Goal: Task Accomplishment & Management: Use online tool/utility

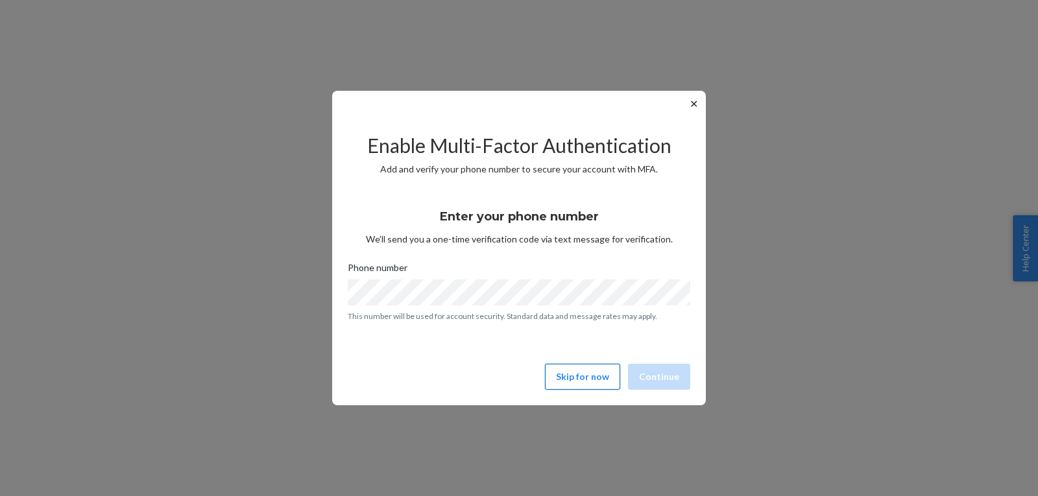
click at [573, 371] on button "Skip for now" at bounding box center [582, 377] width 75 height 26
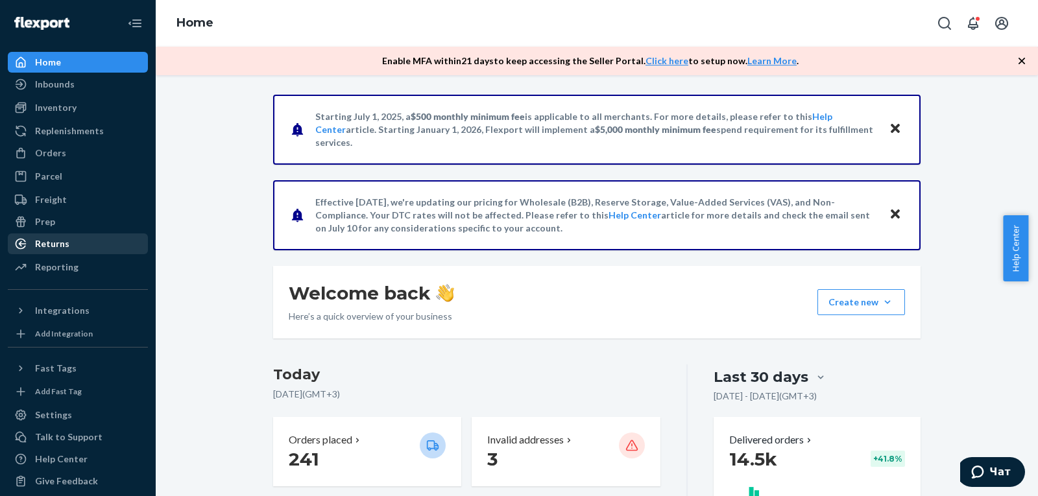
click at [79, 246] on div "Returns" at bounding box center [77, 244] width 137 height 18
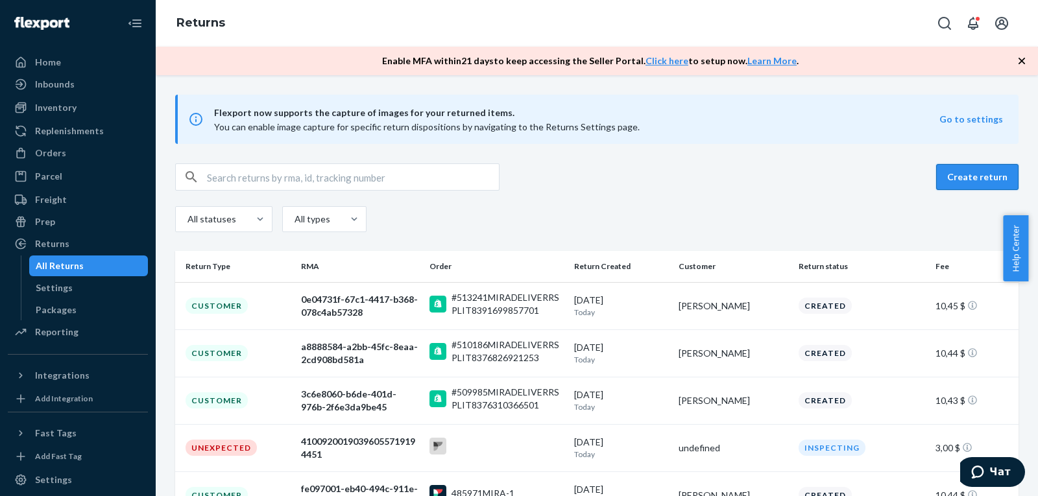
click at [957, 175] on button "Create return" at bounding box center [977, 177] width 82 height 26
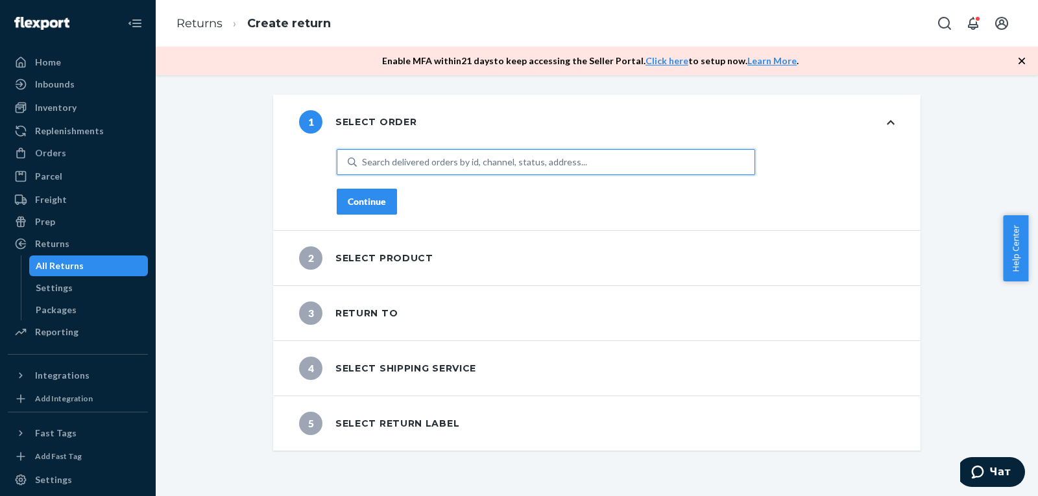
click at [398, 161] on div "Search delivered orders by id, channel, status, address..." at bounding box center [474, 162] width 225 height 13
click at [363, 161] on input "0 results available. Use Up and Down to choose options, press Enter to select t…" at bounding box center [362, 162] width 1 height 13
paste input "#512296MIRA"
type input "#512296MIRA"
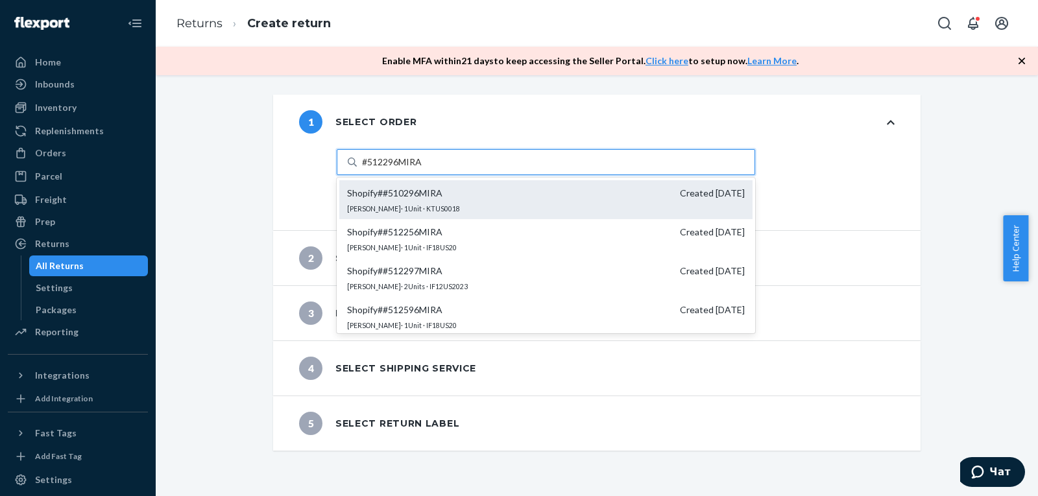
click at [479, 195] on span "Shopify # #510296MIRA Created 9/8/2025" at bounding box center [546, 193] width 398 height 13
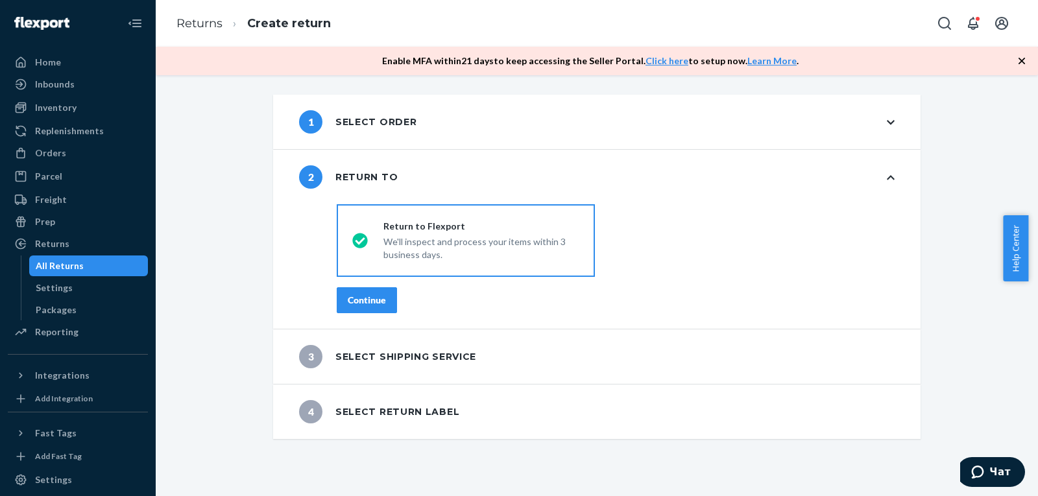
click at [368, 292] on button "Continue" at bounding box center [367, 300] width 60 height 26
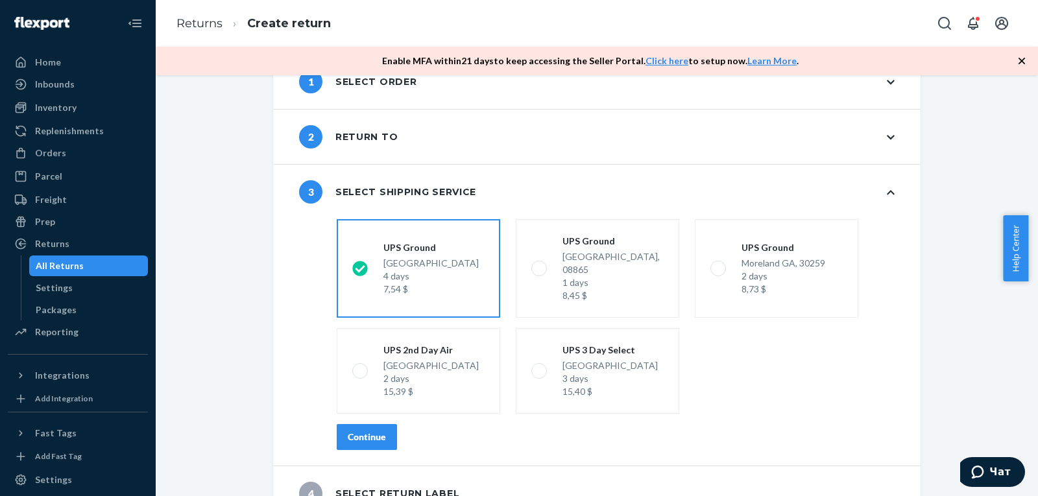
scroll to position [52, 0]
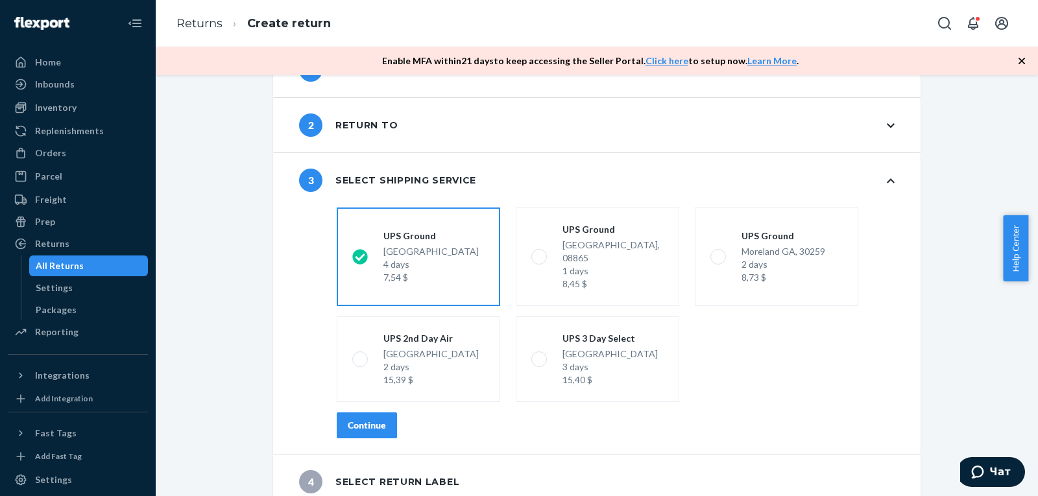
click at [372, 419] on div "Continue" at bounding box center [367, 425] width 38 height 13
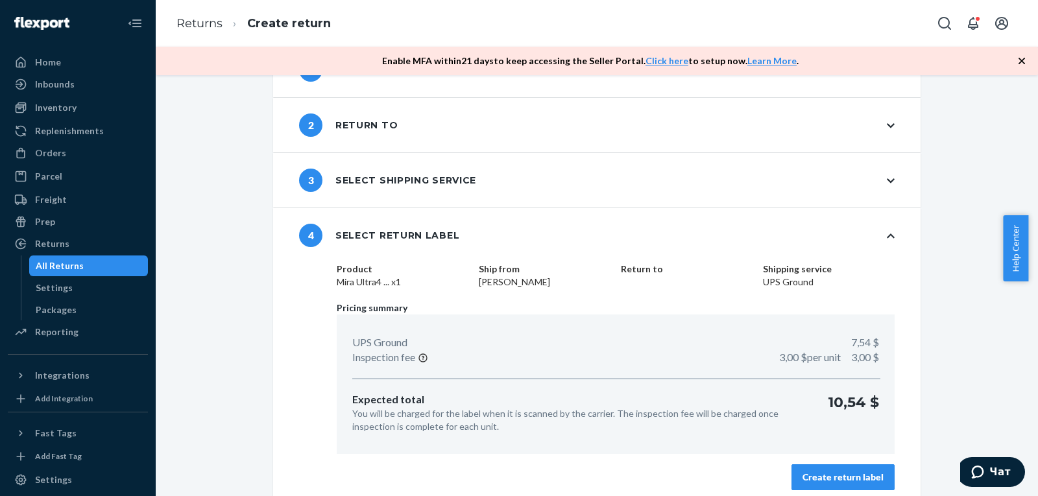
scroll to position [62, 0]
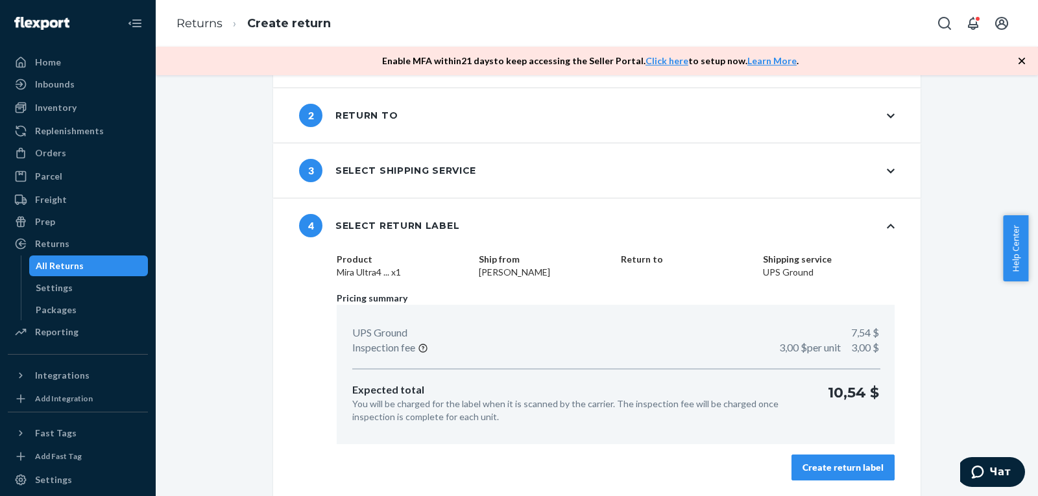
click at [841, 473] on div "Create return label" at bounding box center [842, 467] width 81 height 13
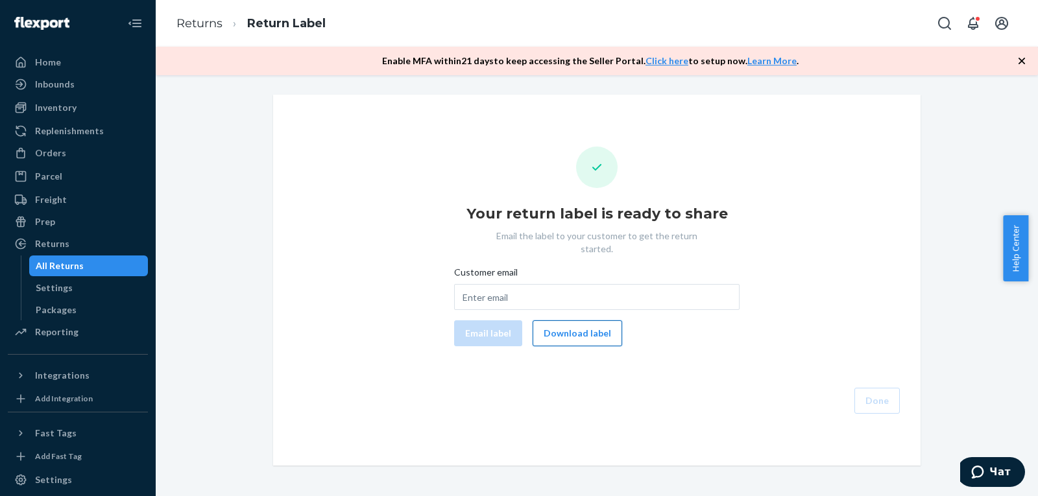
click at [593, 323] on button "Download label" at bounding box center [576, 333] width 89 height 26
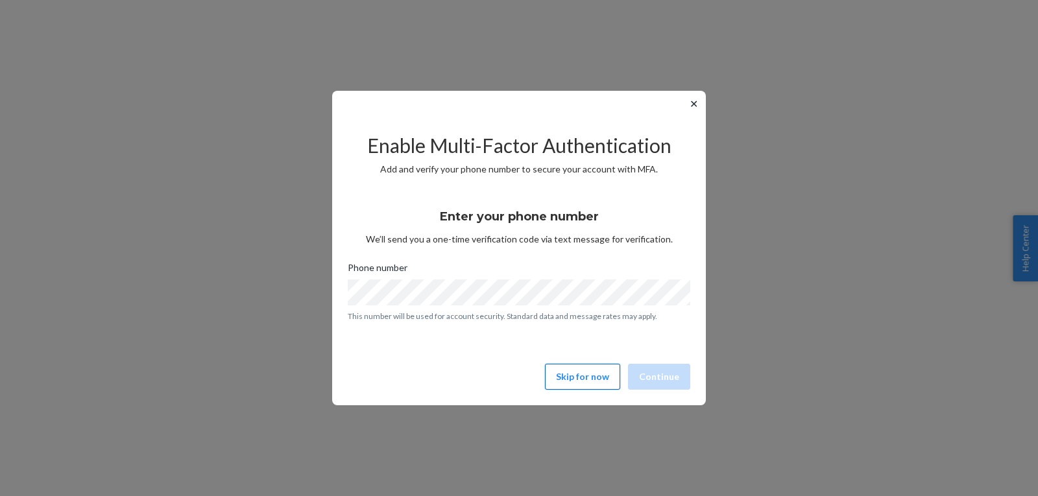
click at [567, 376] on button "Skip for now" at bounding box center [582, 377] width 75 height 26
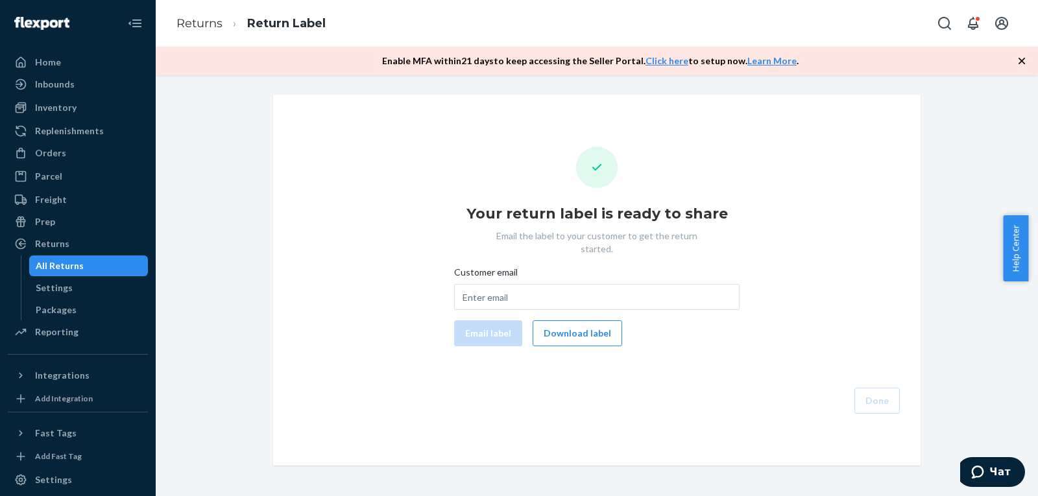
click at [47, 273] on div "All Returns" at bounding box center [88, 266] width 117 height 18
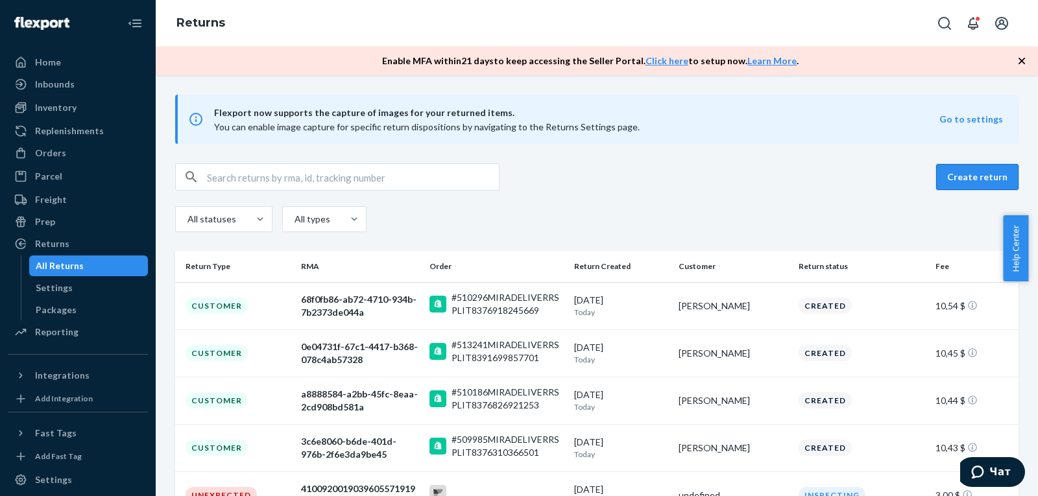
click at [967, 181] on button "Create return" at bounding box center [977, 177] width 82 height 26
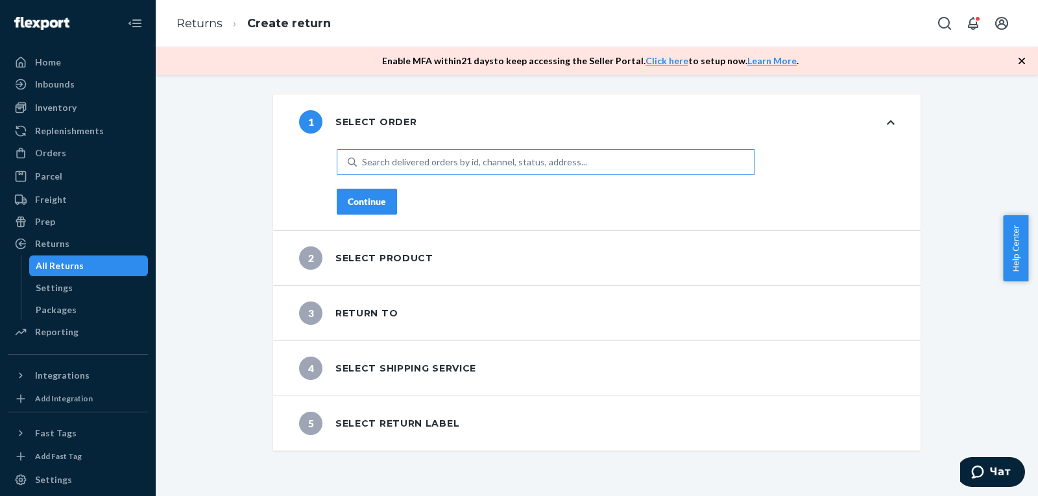
click at [436, 166] on div "Search delivered orders by id, channel, status, address..." at bounding box center [474, 162] width 225 height 13
click at [363, 166] on input "Search delivered orders by id, channel, status, address..." at bounding box center [362, 162] width 1 height 13
paste input "#512296MIRA"
type input "#512296MIRA"
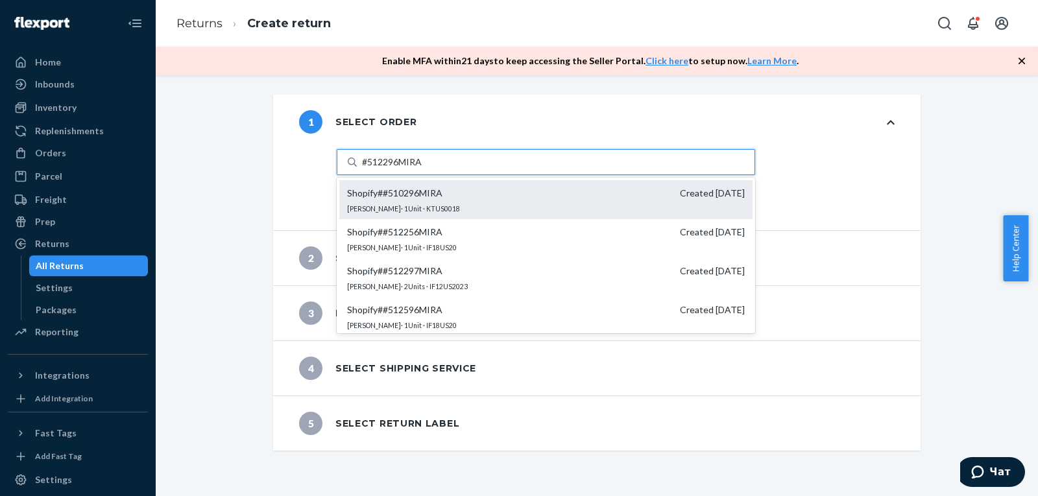
click at [466, 200] on div "Shopify # #510296MIRA Created [DATE] [PERSON_NAME] · 1 Unit · KTUS0018" at bounding box center [545, 199] width 413 height 39
